Goal: Transaction & Acquisition: Purchase product/service

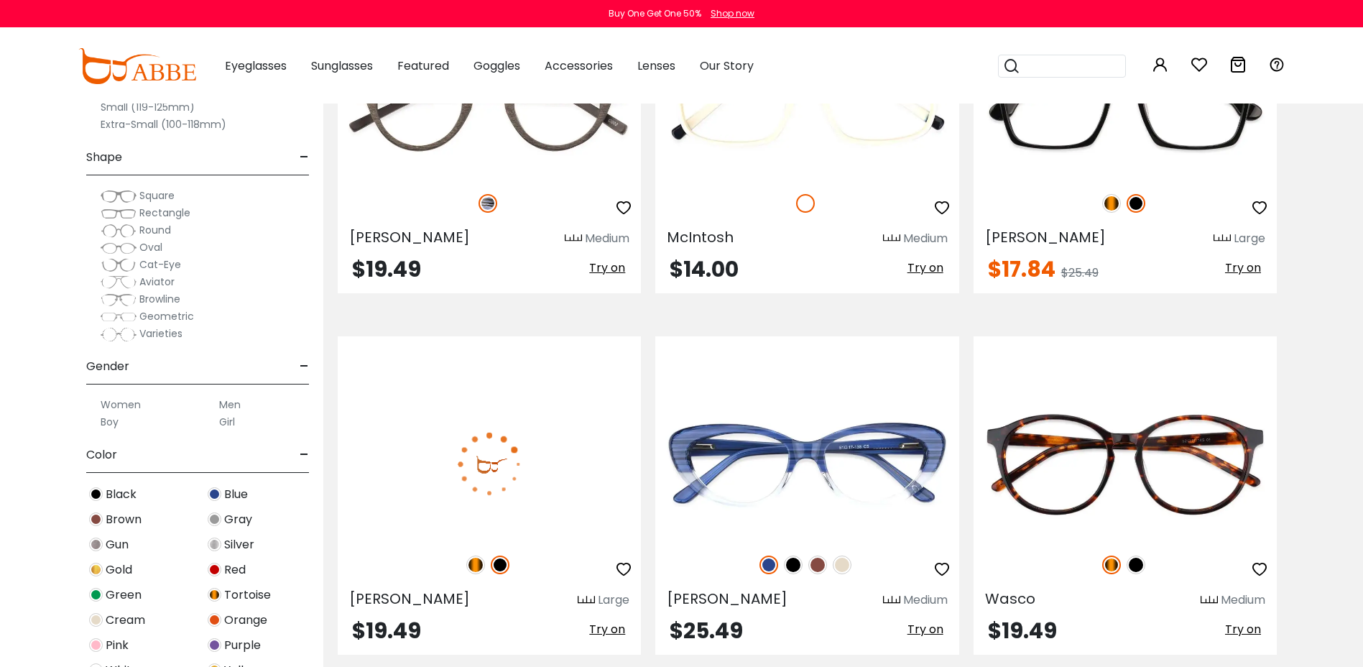
scroll to position [1942, 0]
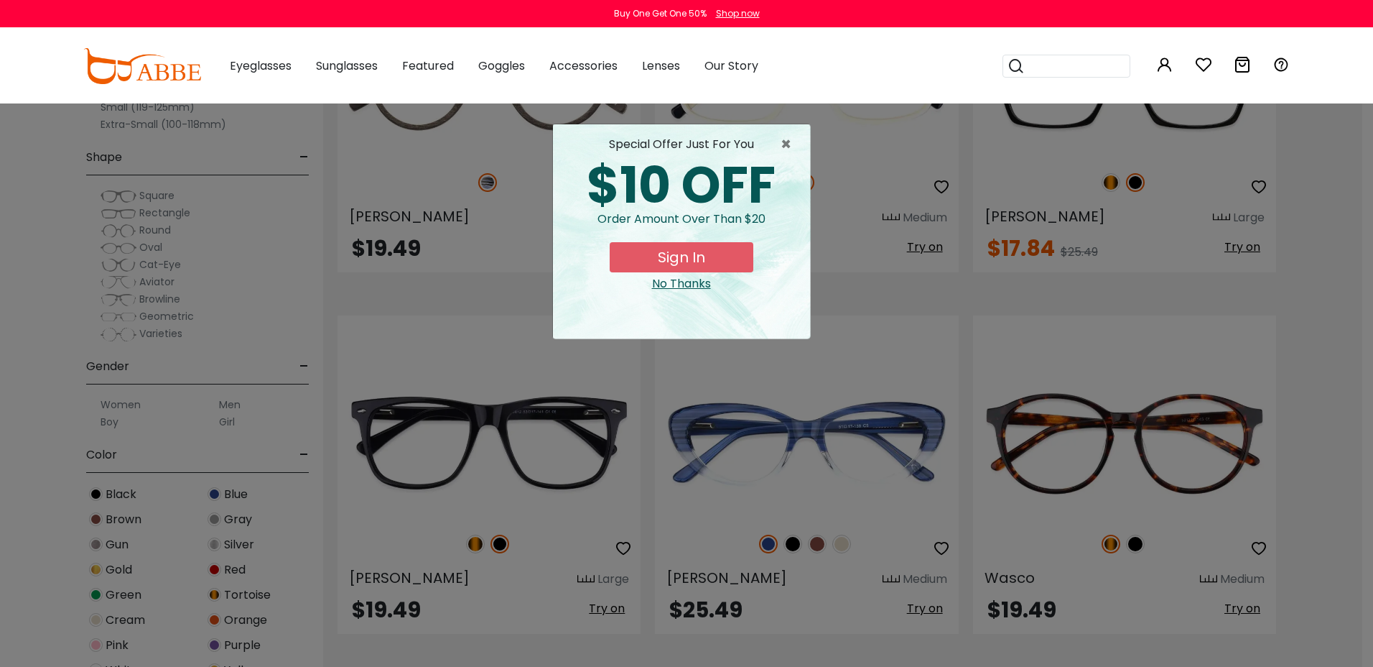
click at [779, 148] on div "special offer just for you" at bounding box center [682, 144] width 234 height 17
click at [778, 150] on div "× special offer just for you $10 OFF Order amount over than $20 Sign In No Than…" at bounding box center [681, 231] width 259 height 215
click at [783, 147] on span "×" at bounding box center [790, 144] width 18 height 17
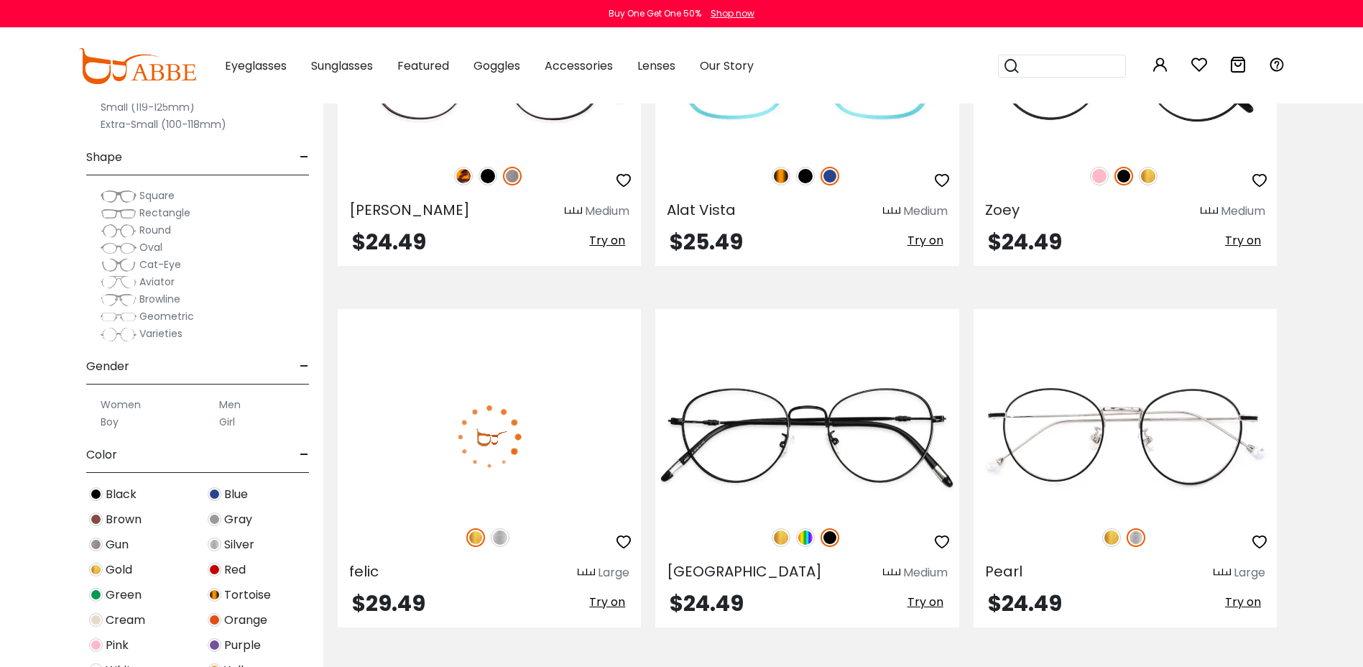
scroll to position [3594, 0]
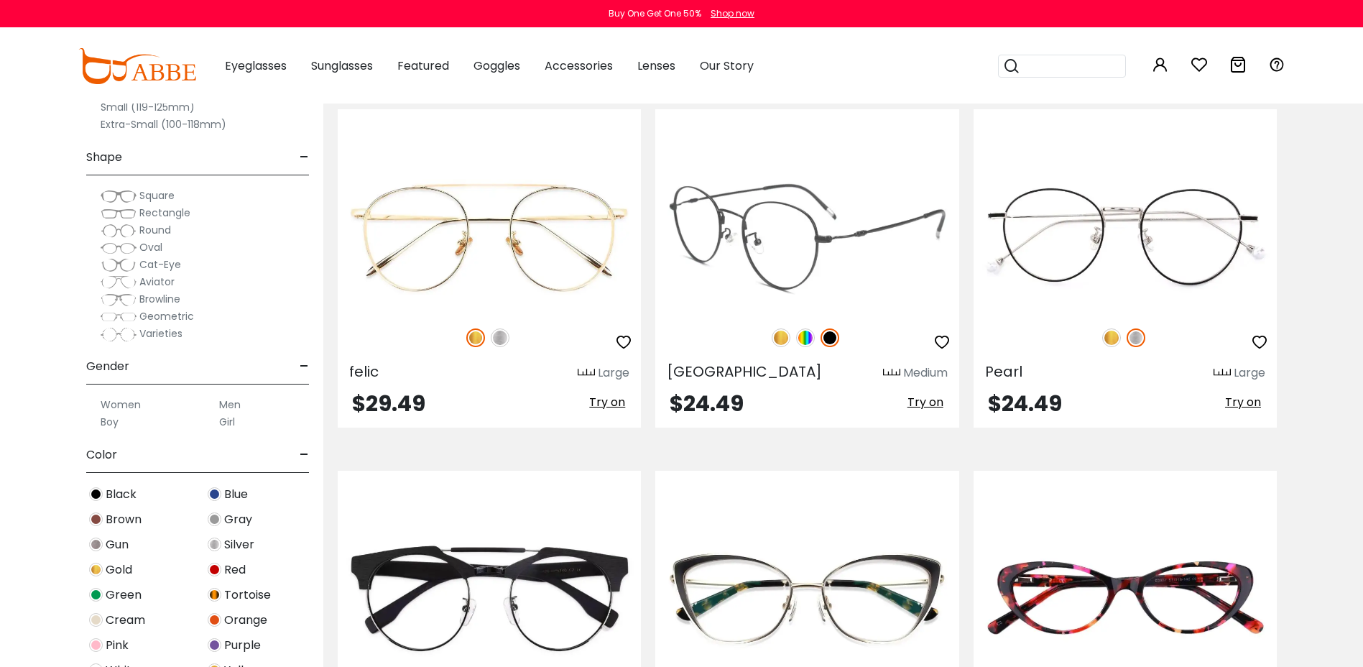
click at [799, 243] on img at bounding box center [806, 237] width 303 height 152
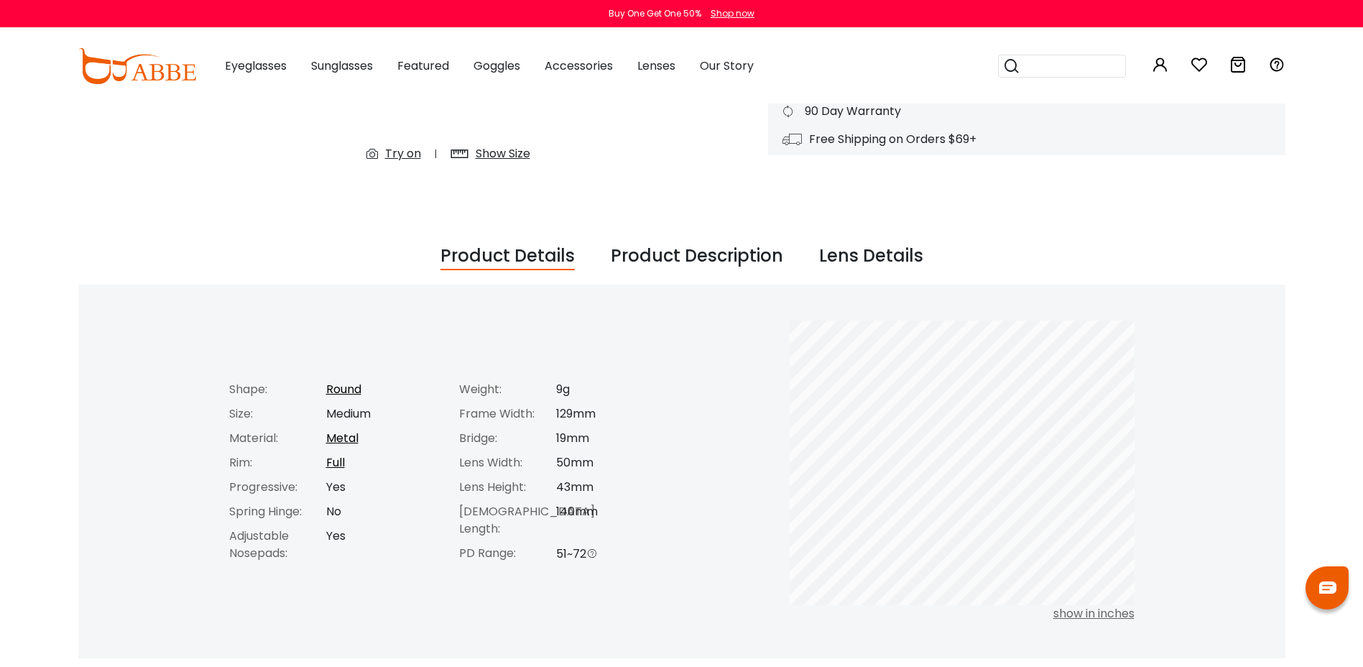
scroll to position [431, 0]
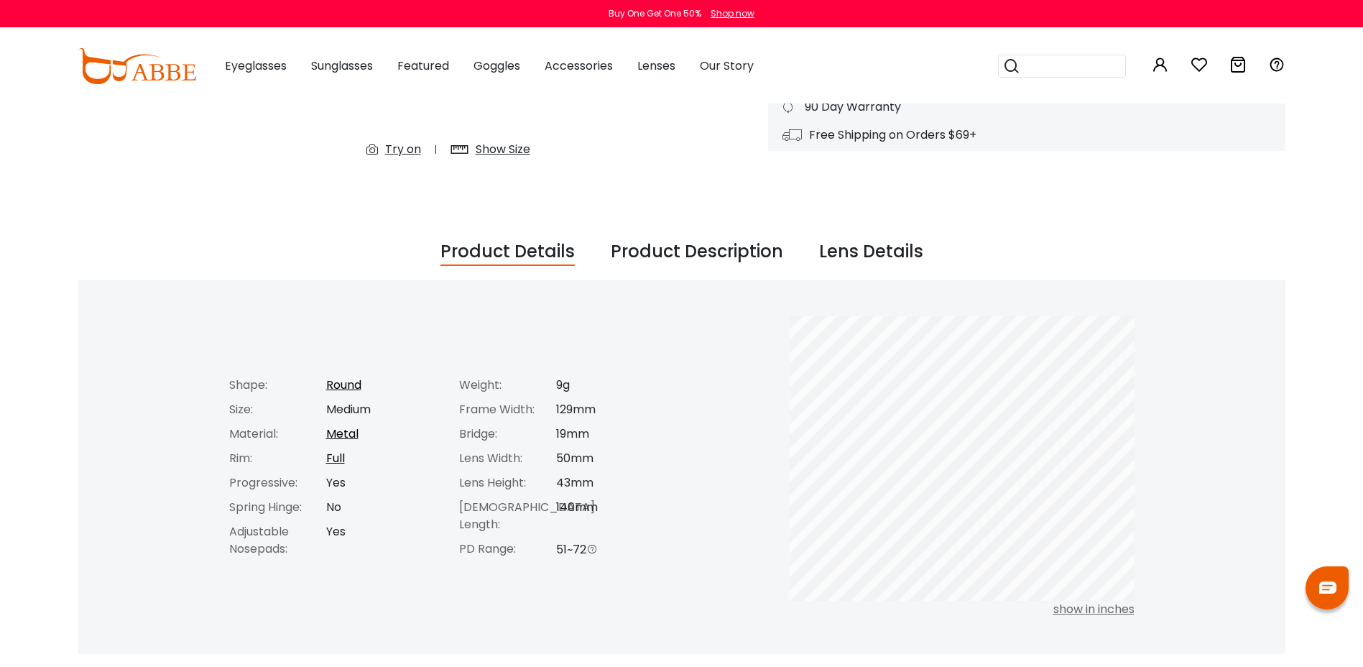
click at [715, 252] on div "Product Description" at bounding box center [697, 251] width 172 height 27
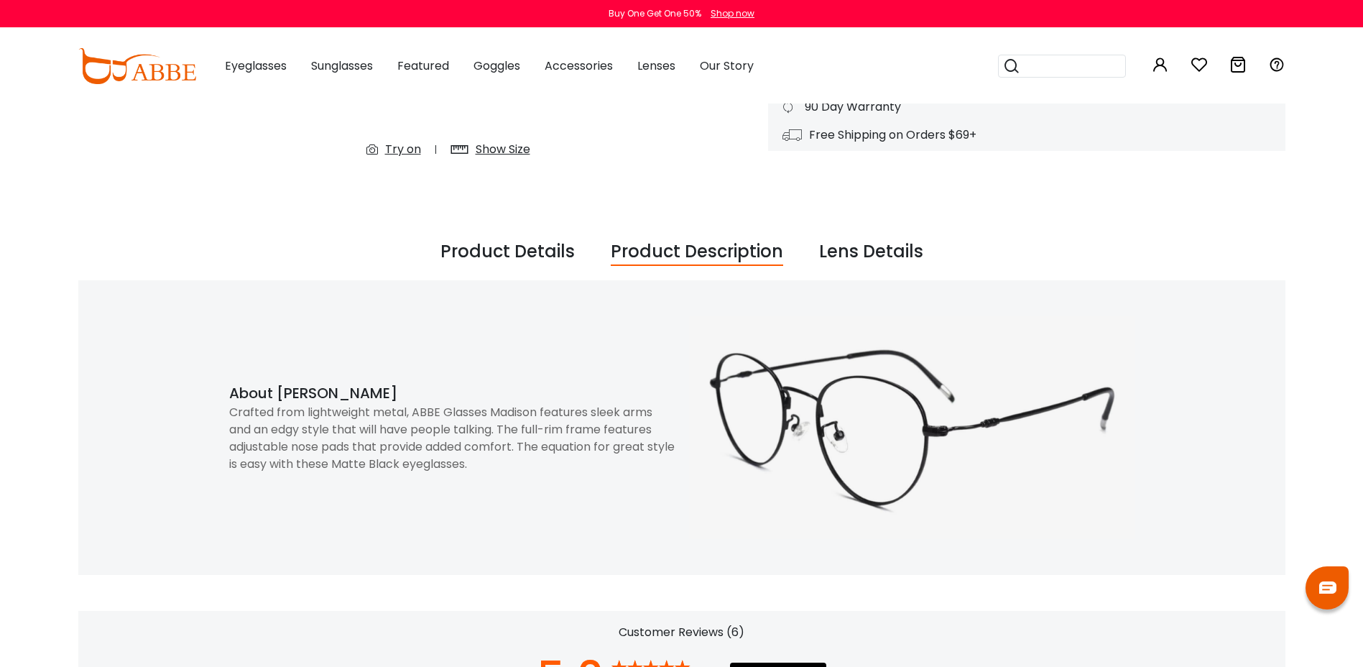
click at [878, 252] on div "Lens Details" at bounding box center [871, 251] width 104 height 27
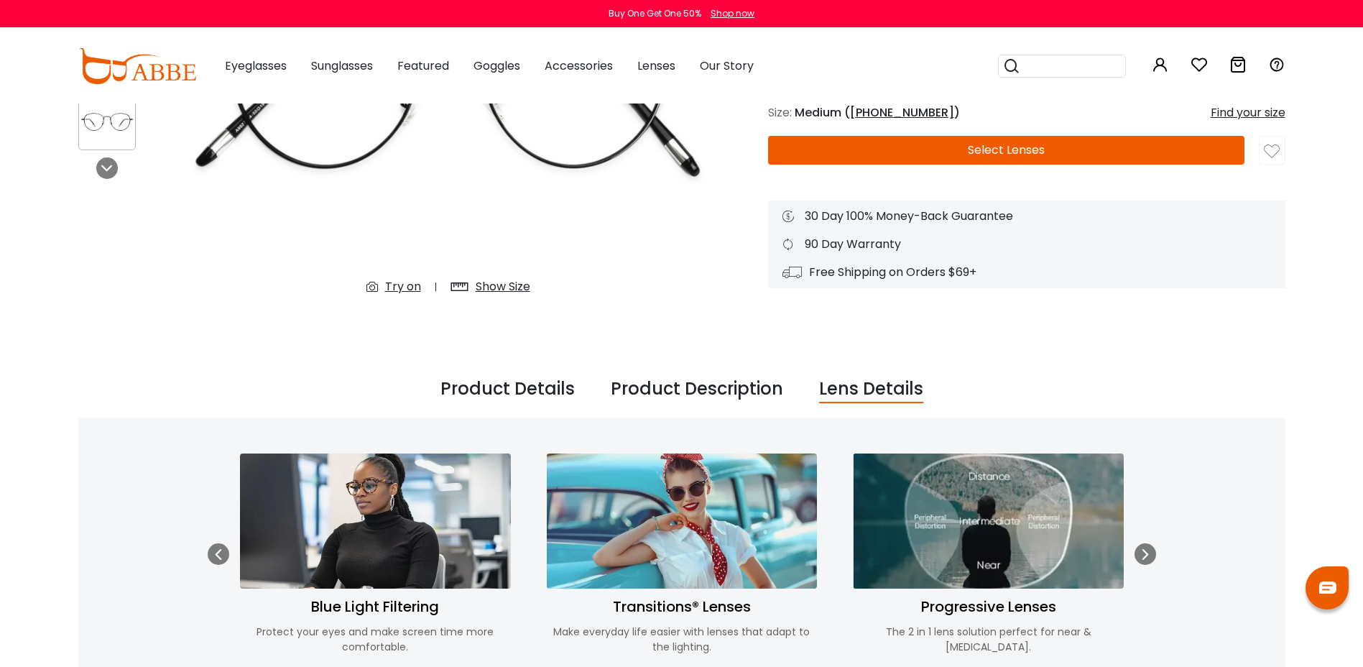
scroll to position [287, 0]
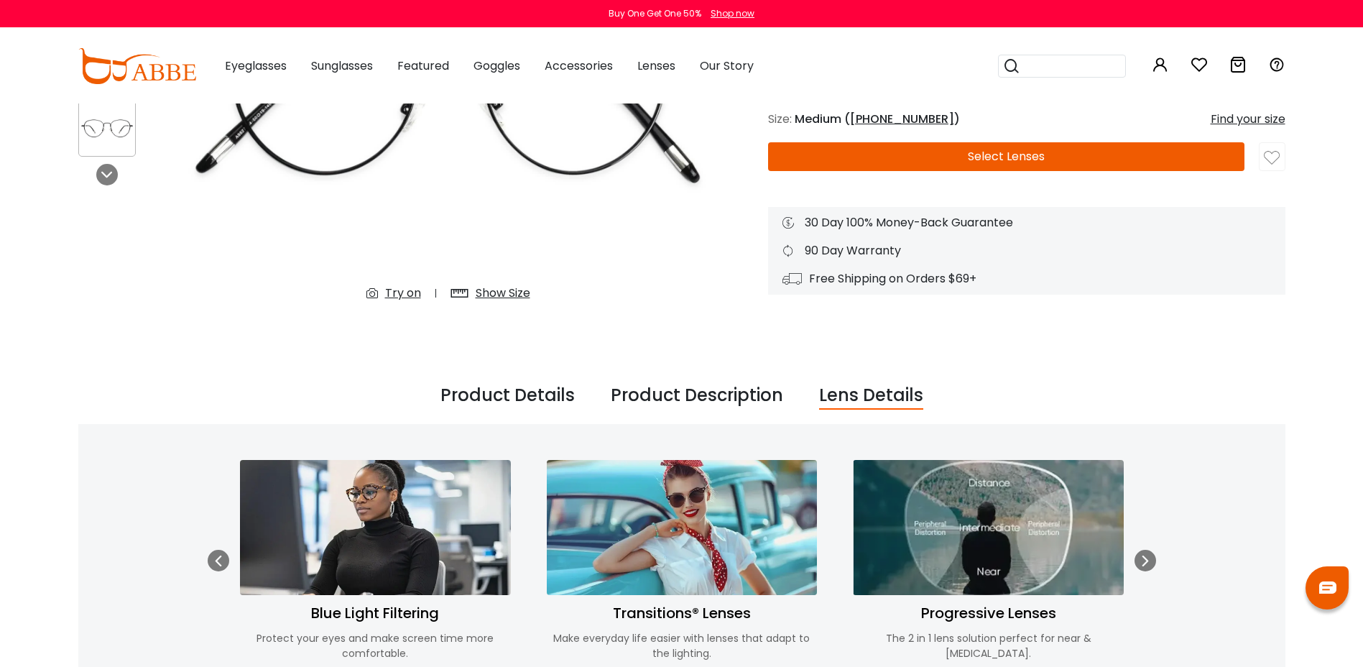
click at [646, 399] on div "Product Description" at bounding box center [697, 395] width 172 height 27
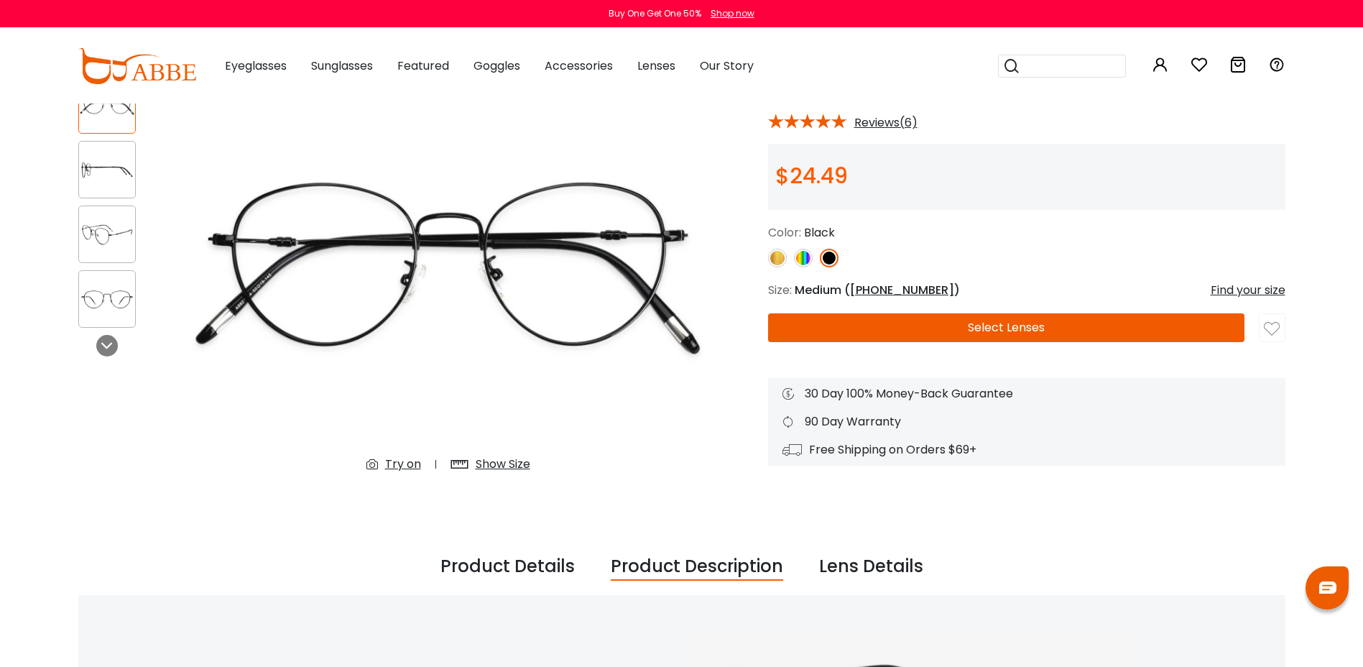
scroll to position [72, 0]
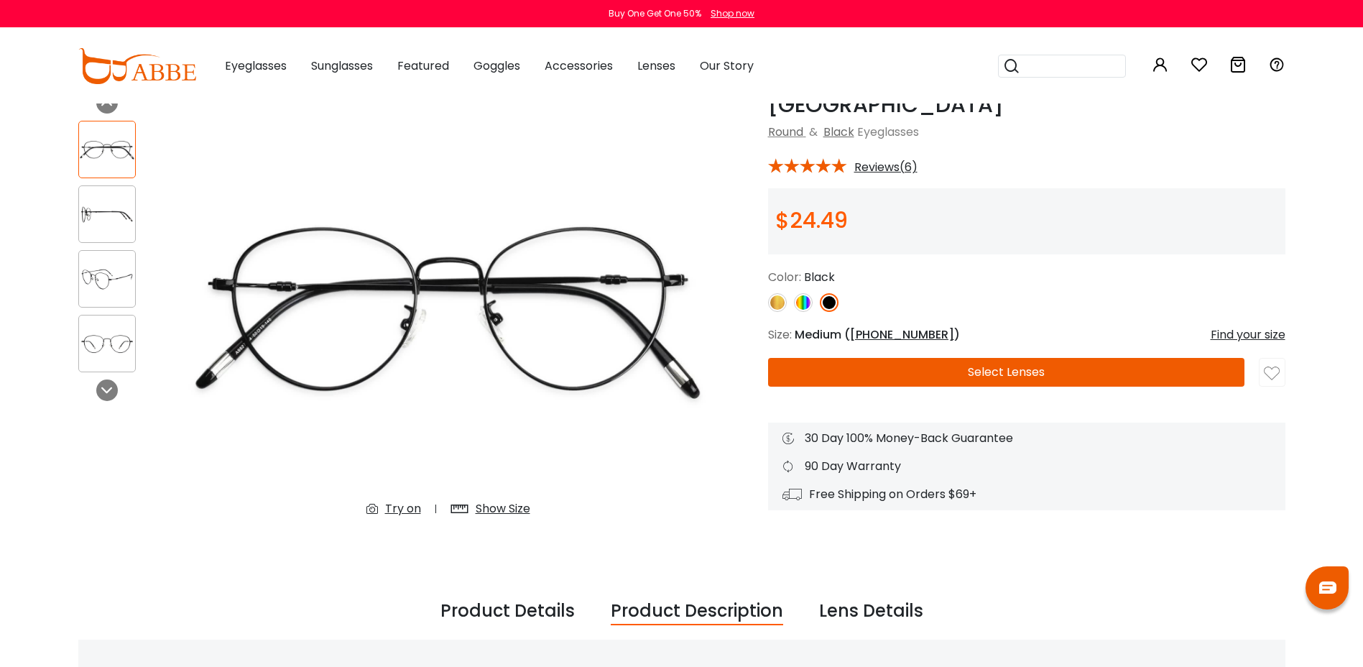
click at [973, 368] on button "Select Lenses" at bounding box center [1006, 372] width 476 height 29
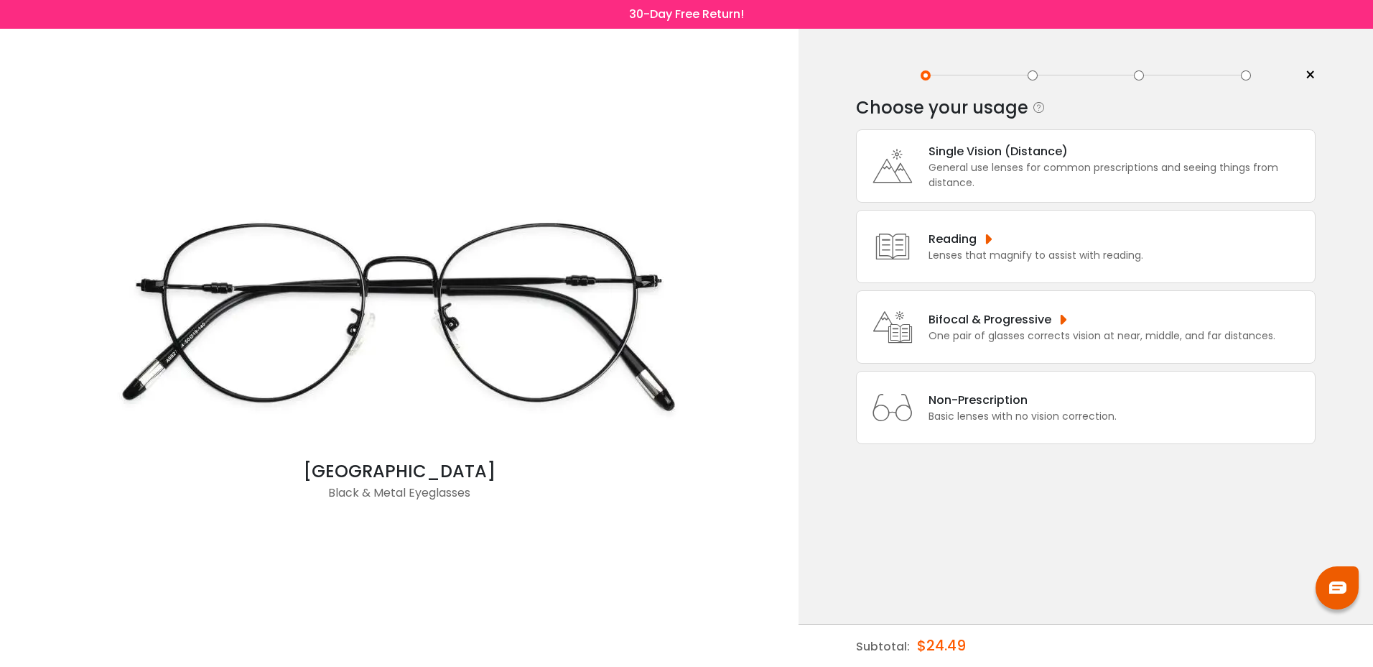
click at [986, 319] on div "Bifocal & Progressive" at bounding box center [1102, 319] width 347 height 18
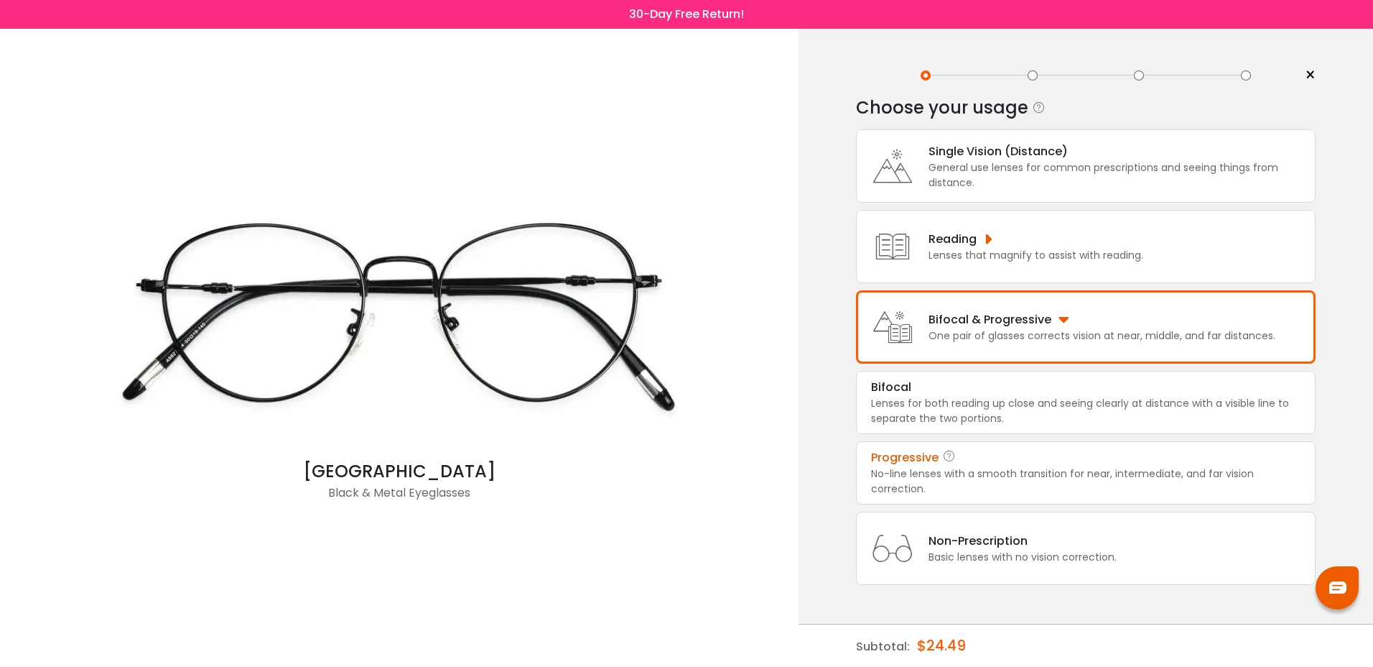
click at [912, 467] on div "No-line lenses with a smooth transition for near, intermediate, and far vision …" at bounding box center [1086, 481] width 430 height 30
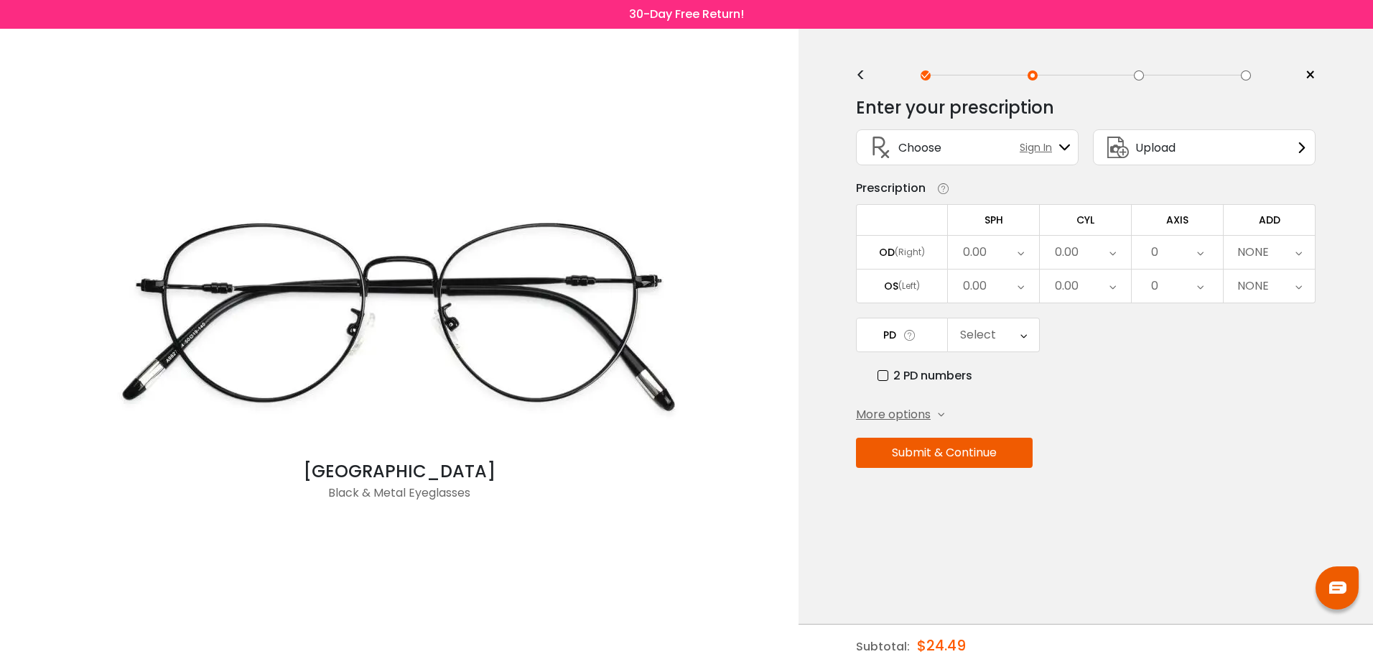
click at [1011, 254] on div "0.00" at bounding box center [993, 252] width 91 height 33
drag, startPoint x: 1110, startPoint y: 247, endPoint x: 1117, endPoint y: 257, distance: 12.0
click at [1111, 249] on icon at bounding box center [1113, 252] width 6 height 33
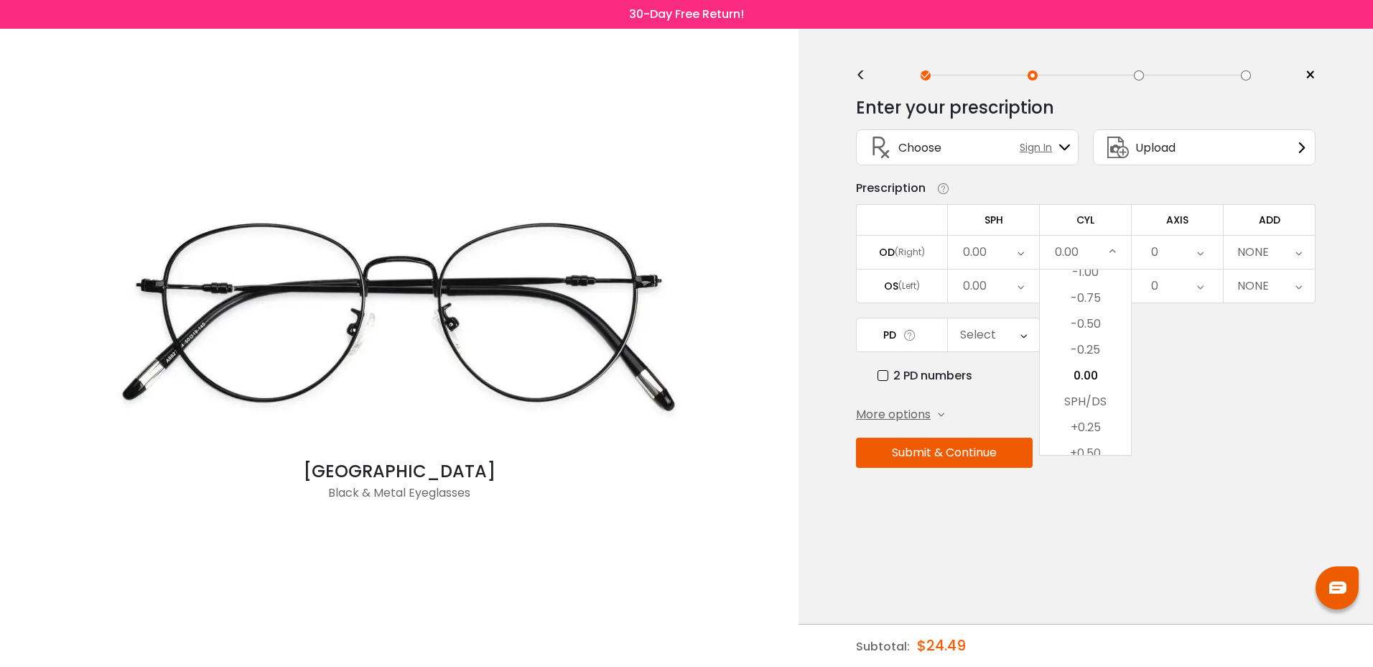
click at [1203, 246] on icon at bounding box center [1200, 252] width 6 height 33
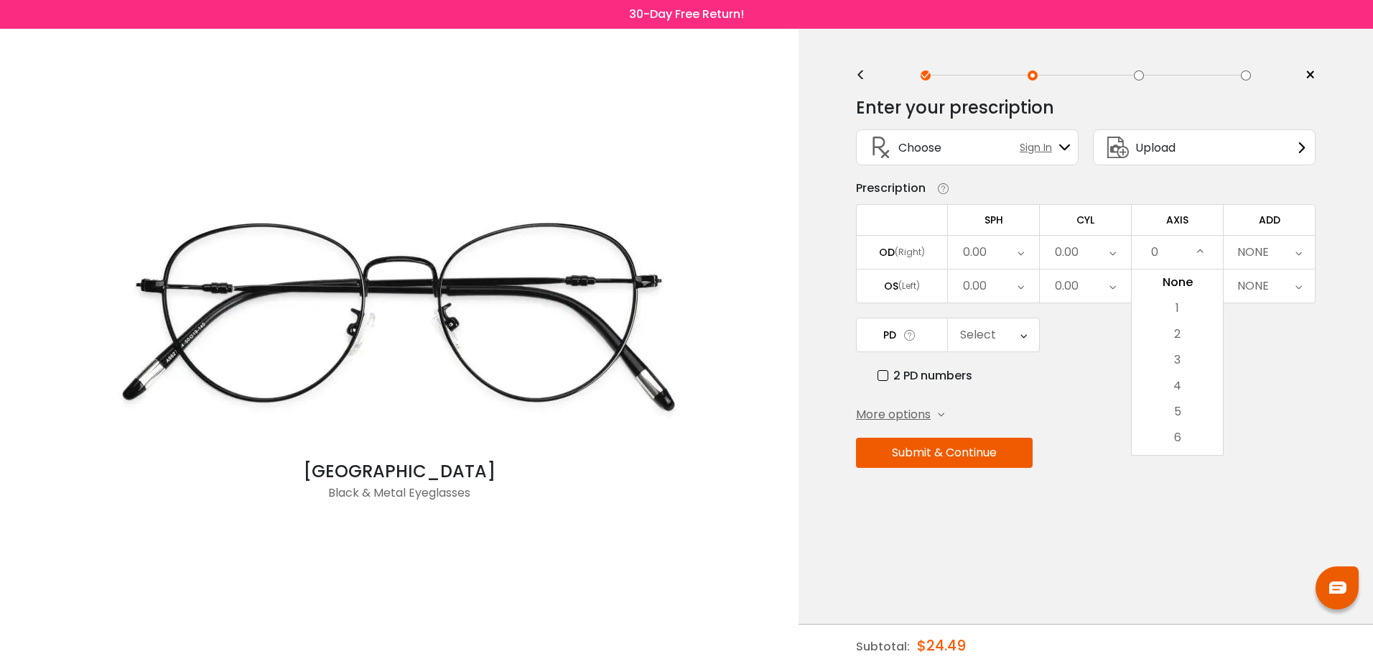
click at [1274, 341] on div "PD Select Cancel PD Save 46 47 48 49 50 51 52 53 54 55 56 57 58 59 60 61 62 63 …" at bounding box center [1086, 350] width 460 height 67
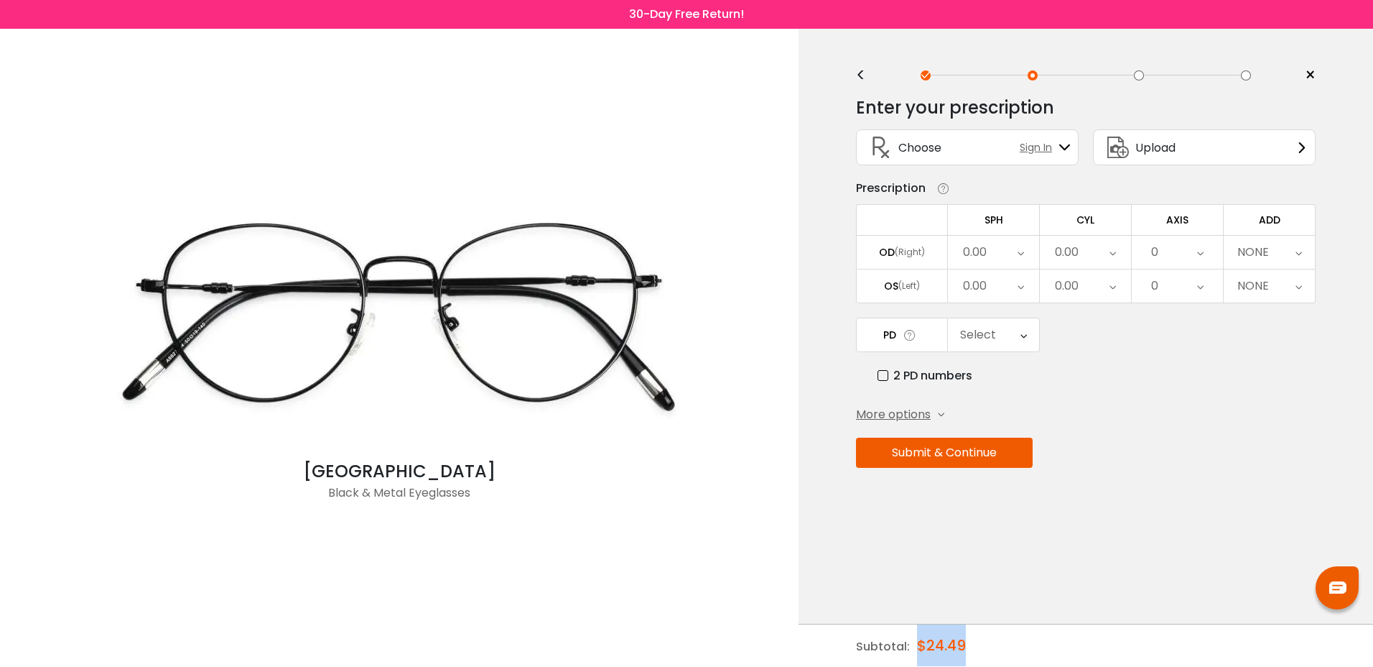
drag, startPoint x: 917, startPoint y: 646, endPoint x: 991, endPoint y: 645, distance: 73.3
click at [990, 645] on div "Subtotal: $24.49" at bounding box center [1086, 645] width 460 height 43
click at [992, 646] on div "Subtotal: $24.49" at bounding box center [1086, 645] width 460 height 43
